Goal: Entertainment & Leisure: Consume media (video, audio)

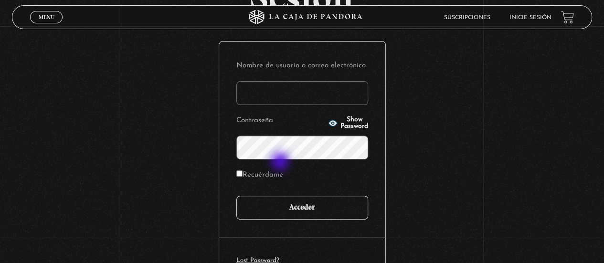
scroll to position [96, 0]
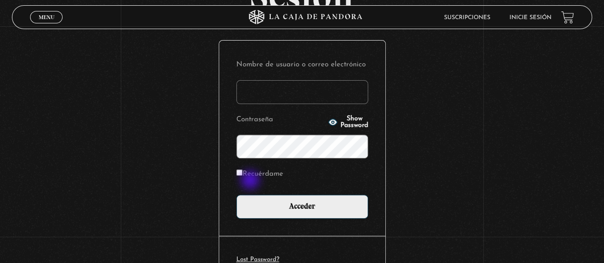
type input "[EMAIL_ADDRESS][DOMAIN_NAME]"
click at [251, 175] on label "Recuérdame" at bounding box center [259, 174] width 47 height 15
click at [243, 175] on input "Recuérdame" at bounding box center [239, 173] width 6 height 6
checkbox input "true"
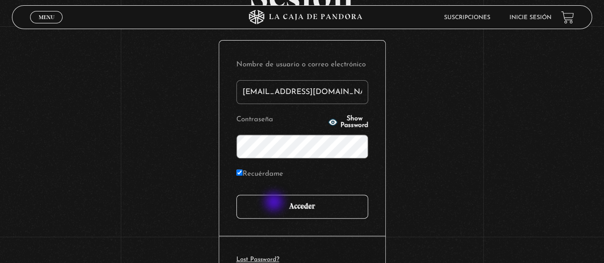
click at [275, 203] on input "Acceder" at bounding box center [302, 207] width 132 height 24
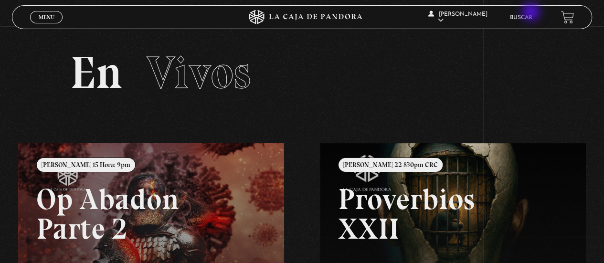
click at [532, 13] on li "Buscar" at bounding box center [521, 17] width 22 height 15
click at [533, 18] on link "Buscar" at bounding box center [521, 18] width 22 height 6
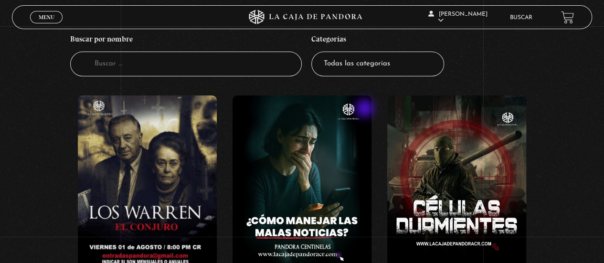
scroll to position [96, 0]
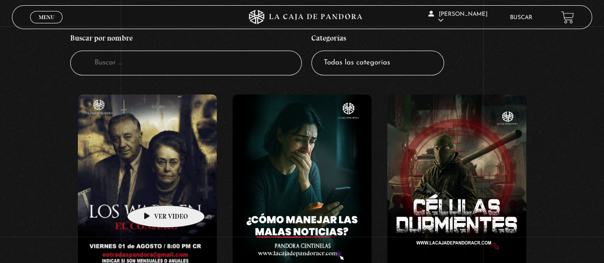
click at [148, 192] on figure at bounding box center [147, 181] width 139 height 172
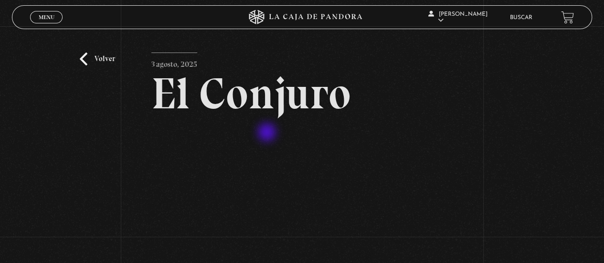
scroll to position [48, 0]
